Goal: Task Accomplishment & Management: Manage account settings

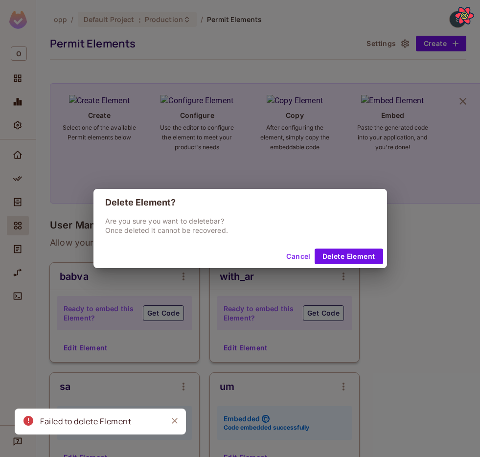
scroll to position [733, 0]
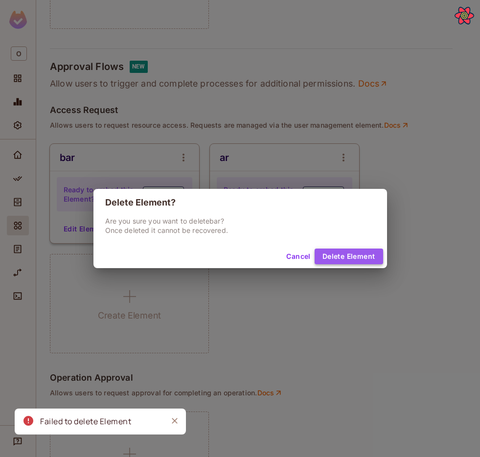
click at [355, 255] on button "Delete Element" at bounding box center [349, 257] width 69 height 16
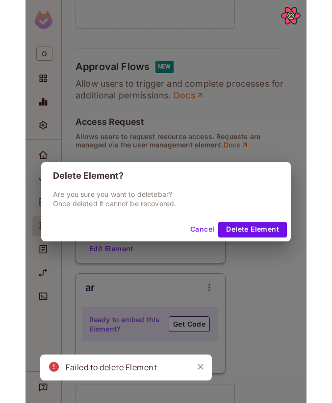
scroll to position [984, 0]
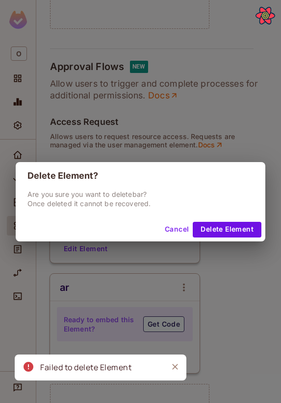
click at [257, 118] on div "Delete Element? Are you sure you want to delete bar ? Once deleted it cannot be…" at bounding box center [140, 201] width 281 height 403
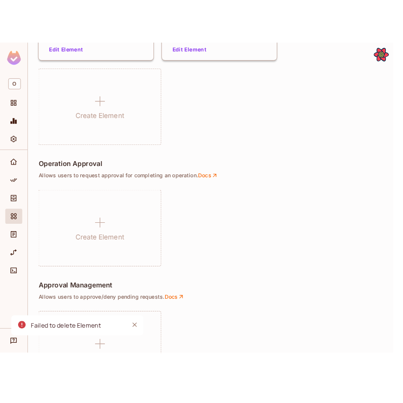
scroll to position [733, 0]
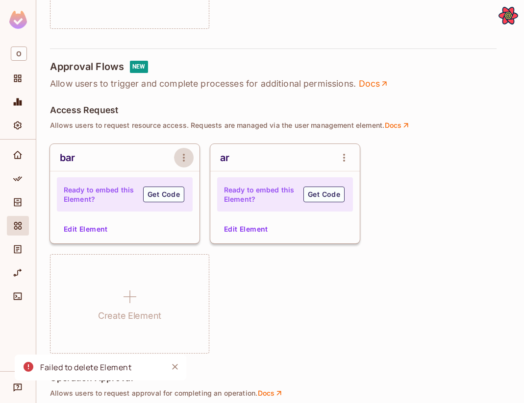
click at [189, 158] on icon "open Menu" at bounding box center [184, 158] width 12 height 12
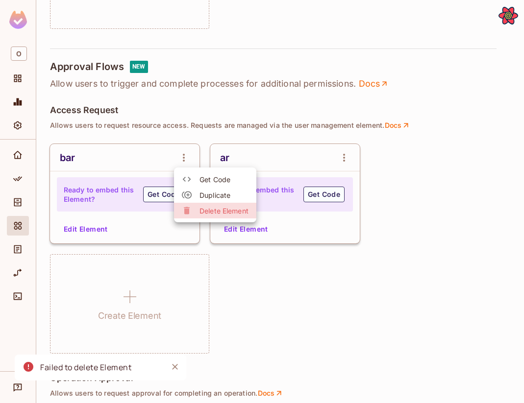
click at [192, 215] on div at bounding box center [191, 211] width 18 height 10
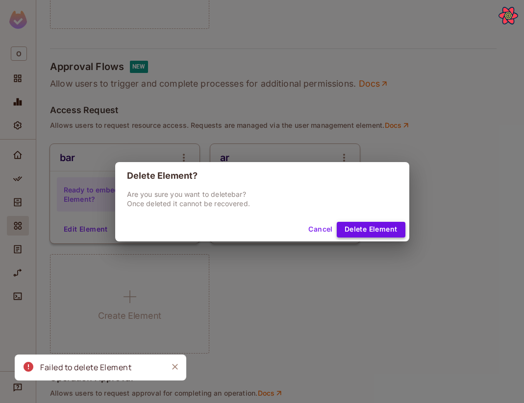
click at [381, 227] on button "Delete Element" at bounding box center [370, 230] width 69 height 16
click at [324, 223] on button "Cancel" at bounding box center [320, 230] width 32 height 16
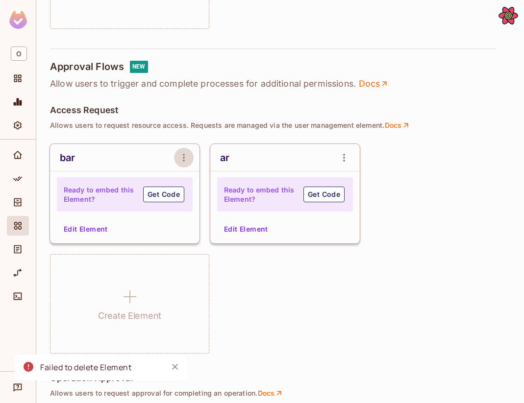
click at [190, 153] on button "open Menu" at bounding box center [184, 158] width 20 height 20
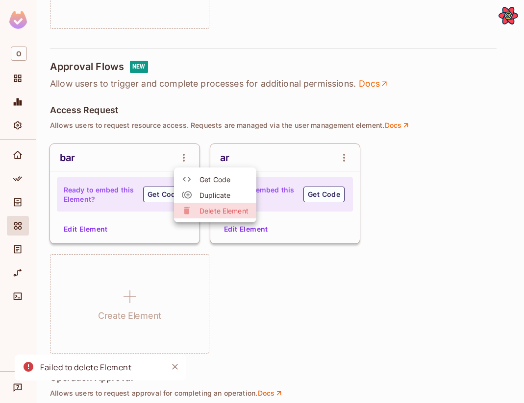
click at [201, 216] on li "Delete Element" at bounding box center [215, 211] width 82 height 16
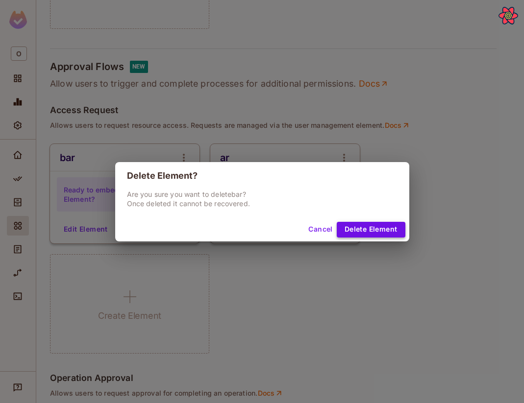
click at [366, 233] on button "Delete Element" at bounding box center [370, 230] width 69 height 16
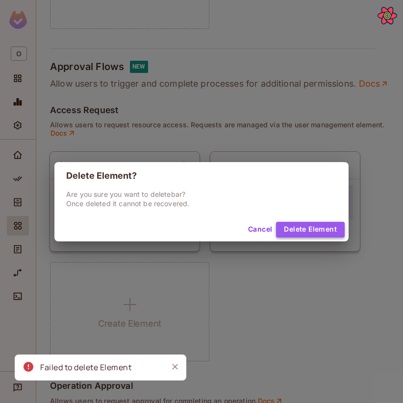
click at [299, 225] on button "Delete Element" at bounding box center [310, 230] width 69 height 16
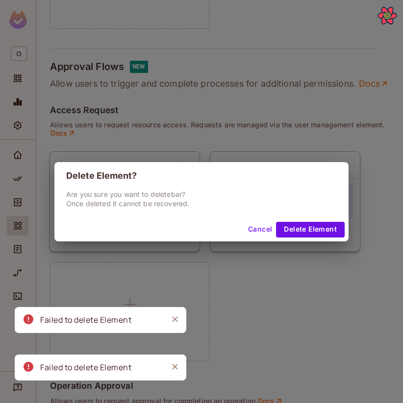
click at [259, 230] on button "Cancel" at bounding box center [260, 230] width 32 height 16
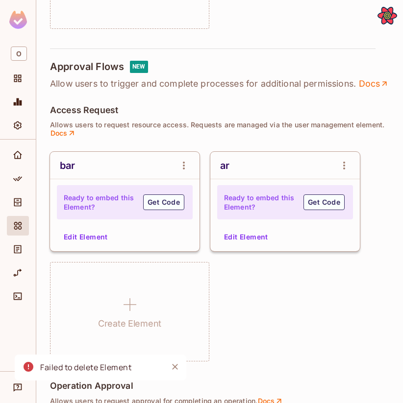
click at [329, 306] on div "bar Ready to embed this Element? Get Code Edit Element ar Ready to embed this E…" at bounding box center [219, 257] width 339 height 210
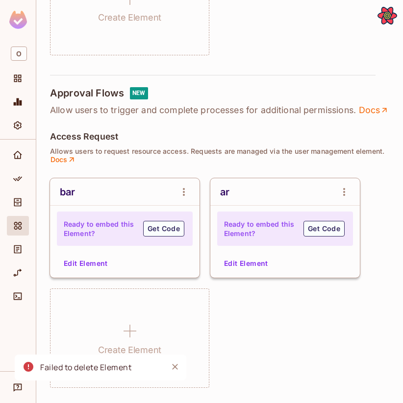
scroll to position [703, 0]
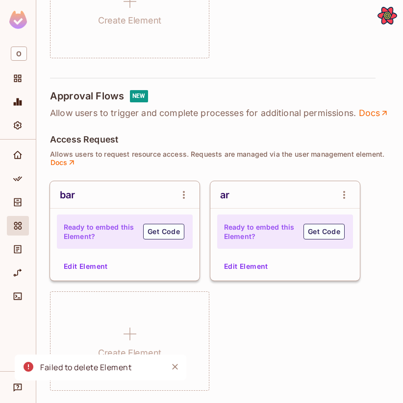
click at [182, 201] on icon "open Menu" at bounding box center [184, 195] width 12 height 12
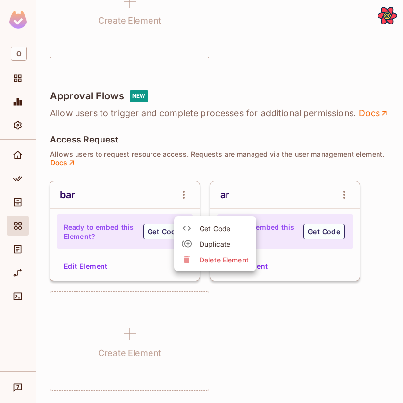
click at [109, 249] on div at bounding box center [201, 201] width 403 height 403
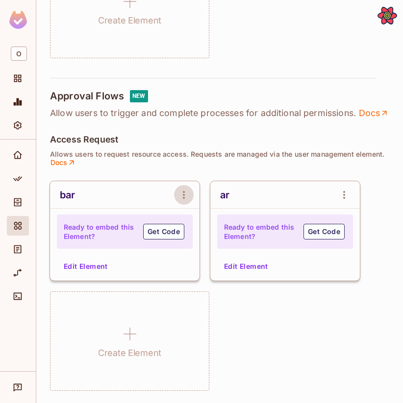
click at [191, 205] on button "open Menu" at bounding box center [184, 195] width 20 height 20
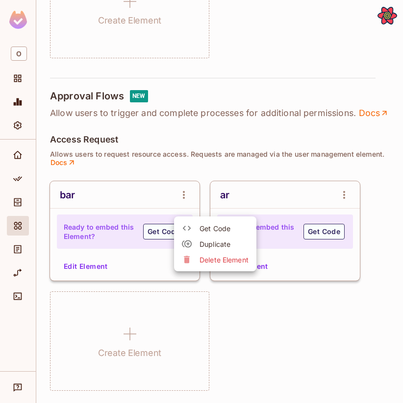
click at [208, 259] on span "Delete Element" at bounding box center [223, 259] width 49 height 9
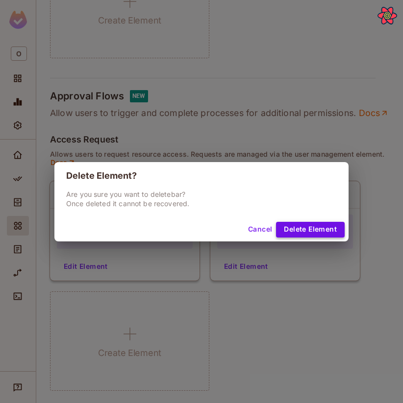
click at [307, 230] on button "Delete Element" at bounding box center [310, 230] width 69 height 16
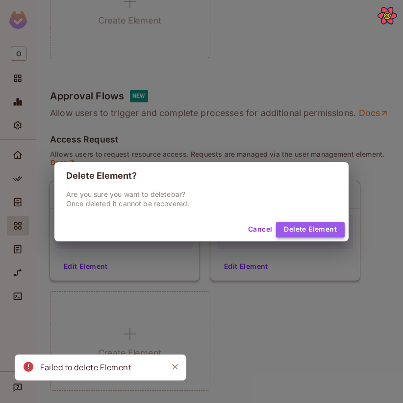
click at [287, 230] on button "Delete Element" at bounding box center [310, 230] width 69 height 16
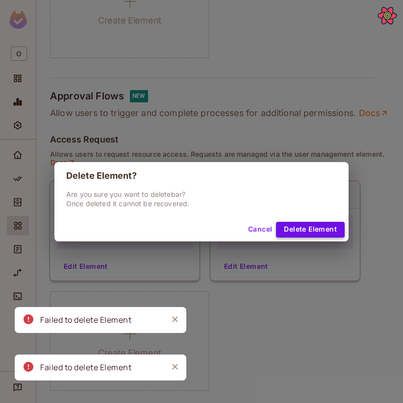
click at [319, 222] on button "Delete Element" at bounding box center [310, 230] width 69 height 16
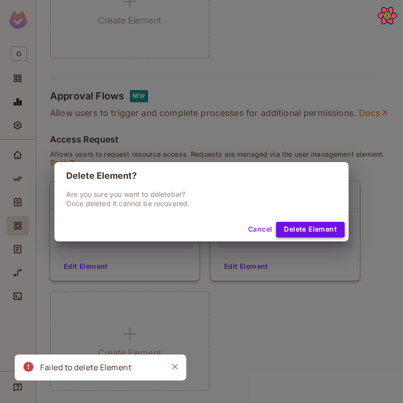
click at [297, 226] on button "Delete Element" at bounding box center [310, 230] width 69 height 16
click at [304, 229] on button "Delete Element" at bounding box center [310, 230] width 69 height 16
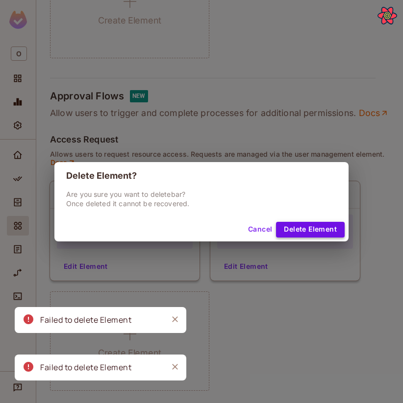
click at [323, 229] on button "Delete Element" at bounding box center [310, 230] width 69 height 16
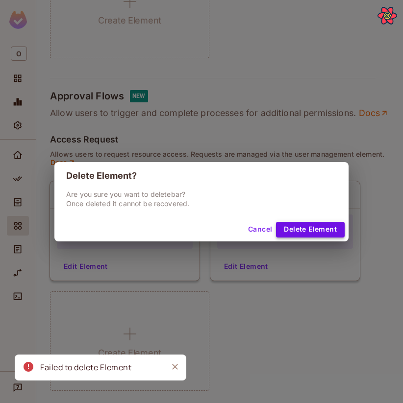
click at [307, 229] on button "Delete Element" at bounding box center [310, 230] width 69 height 16
click at [285, 229] on button "Delete Element" at bounding box center [310, 230] width 69 height 16
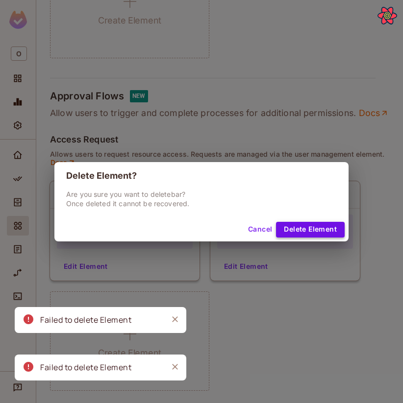
click at [301, 227] on button "Delete Element" at bounding box center [310, 230] width 69 height 16
